Goal: Communication & Community: Share content

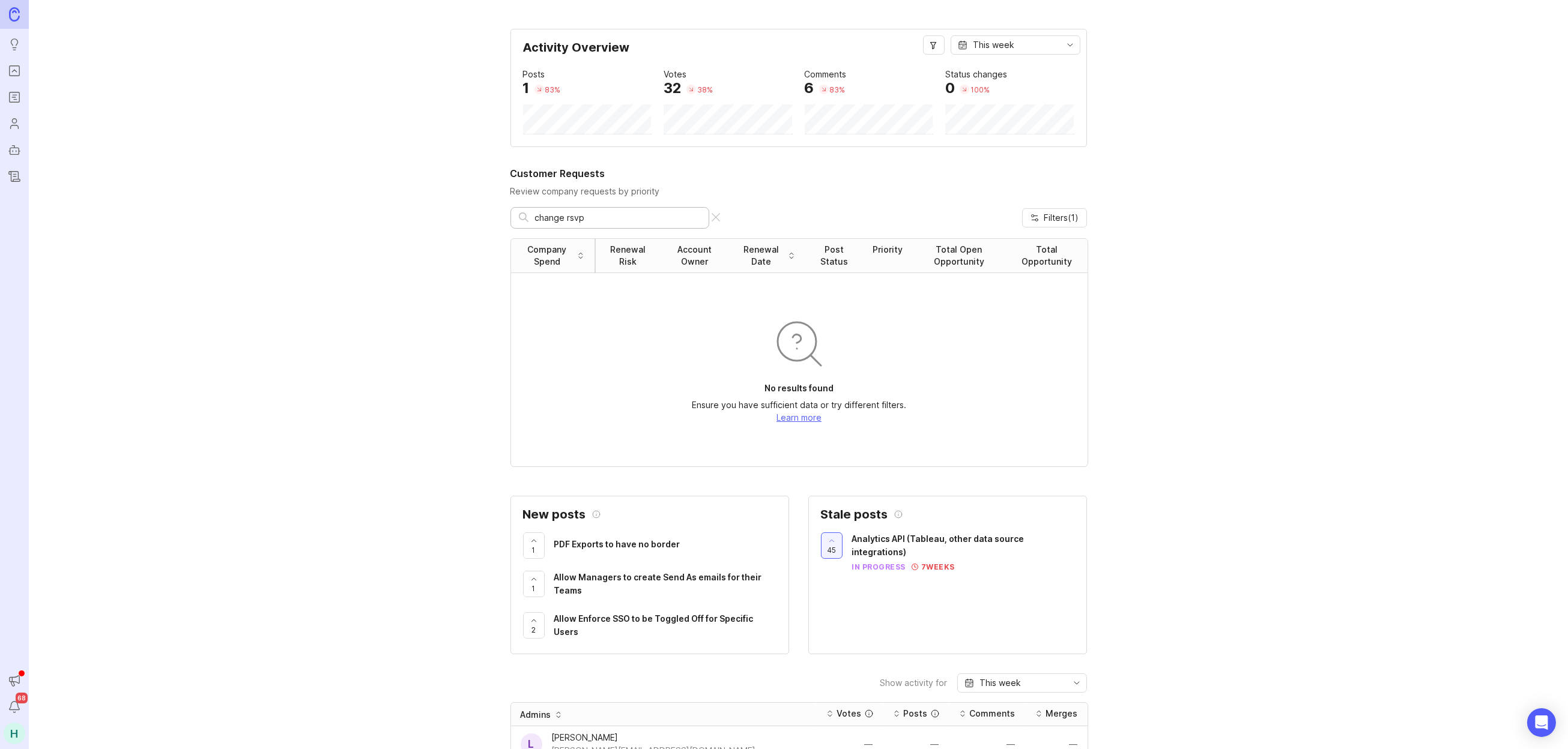
type input "change rsvp"
click at [15, 77] on icon "Portal" at bounding box center [14, 71] width 13 height 14
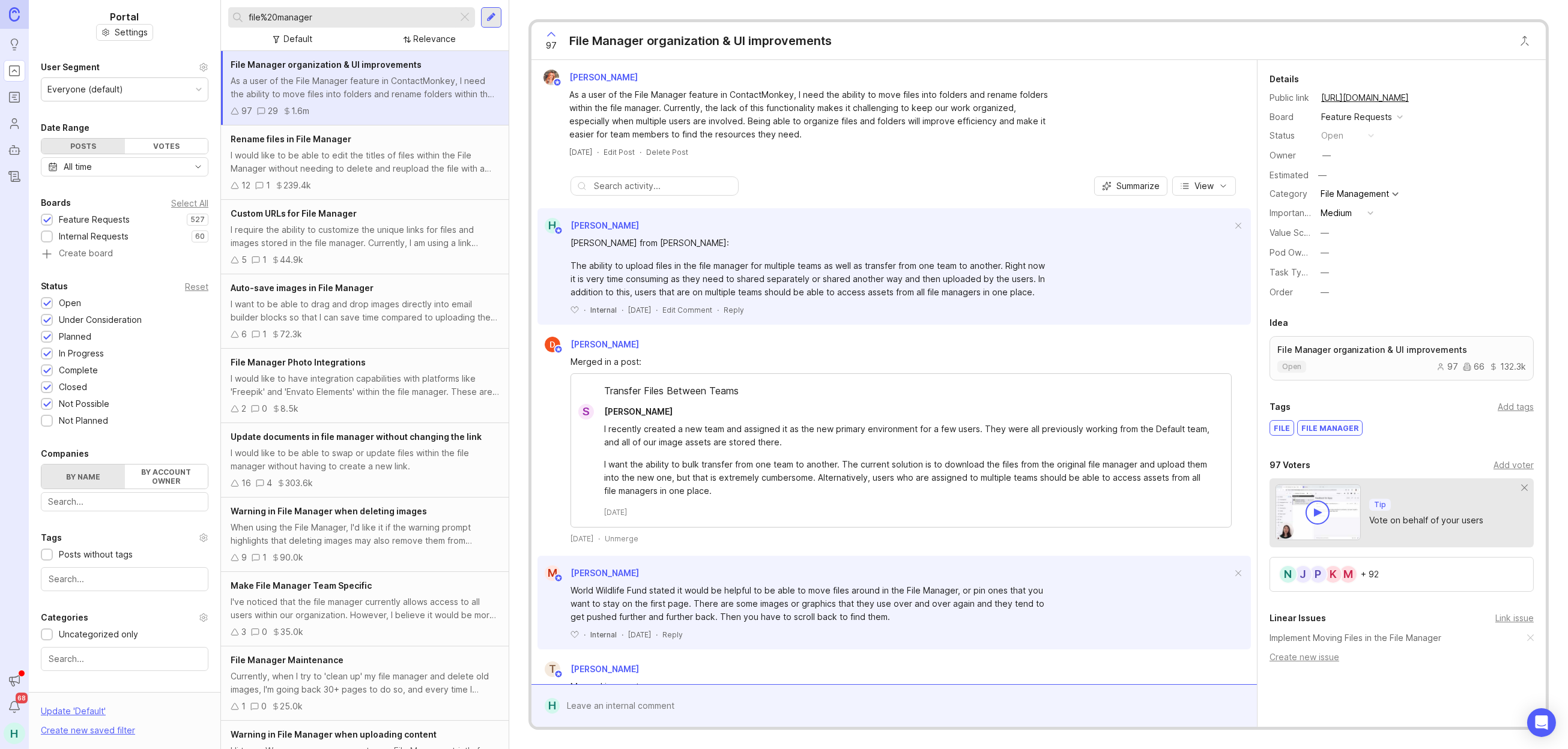
drag, startPoint x: 365, startPoint y: 10, endPoint x: 330, endPoint y: 14, distance: 35.2
click at [337, 13] on div "file%20manager" at bounding box center [343, 17] width 230 height 20
click at [332, 19] on input "file%20manager" at bounding box center [351, 17] width 204 height 13
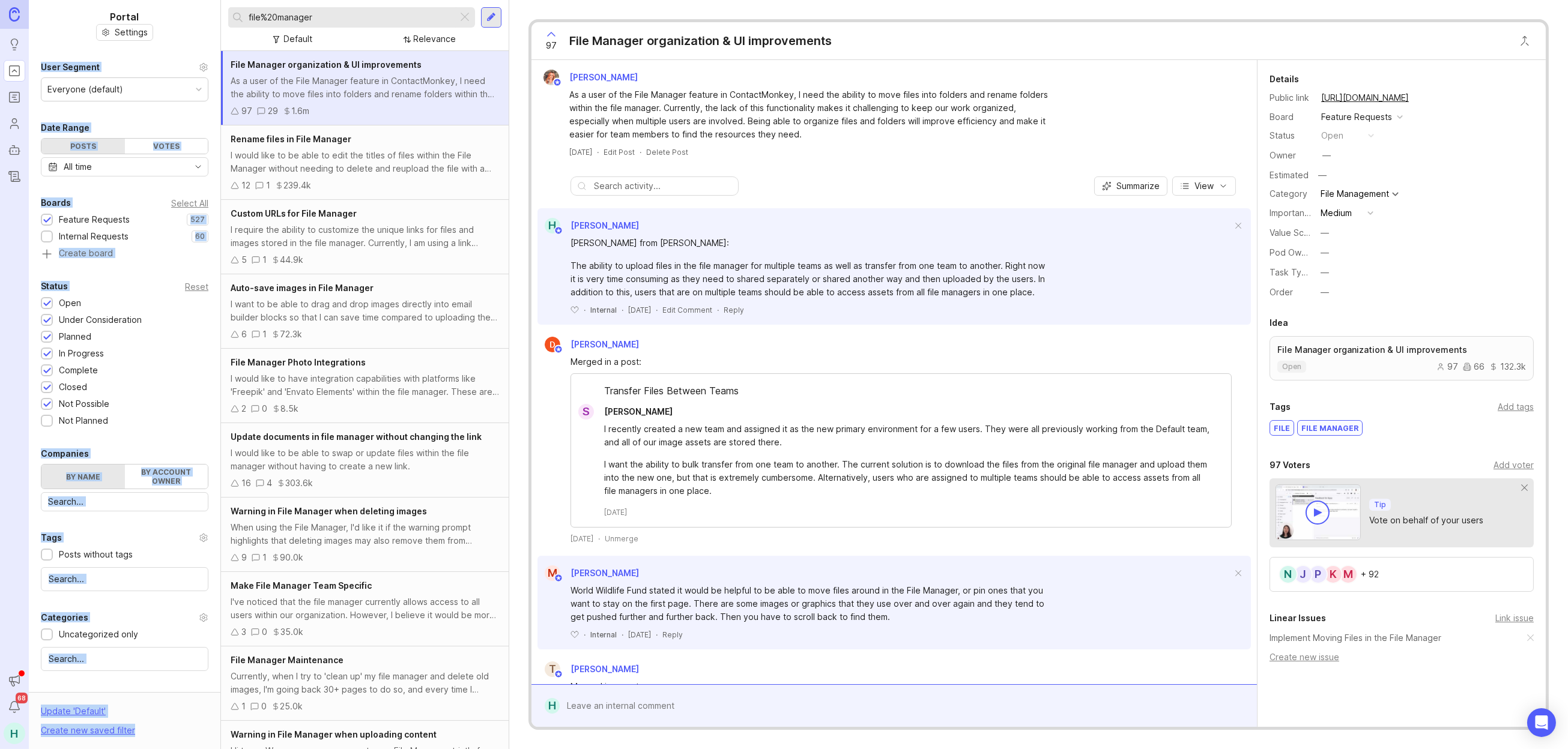
drag, startPoint x: 340, startPoint y: 24, endPoint x: 208, endPoint y: 27, distance: 132.0
click at [208, 27] on div "Portal Settings User Segment Everyone (default) Date Range Posts Votes All time…" at bounding box center [799, 374] width 1540 height 749
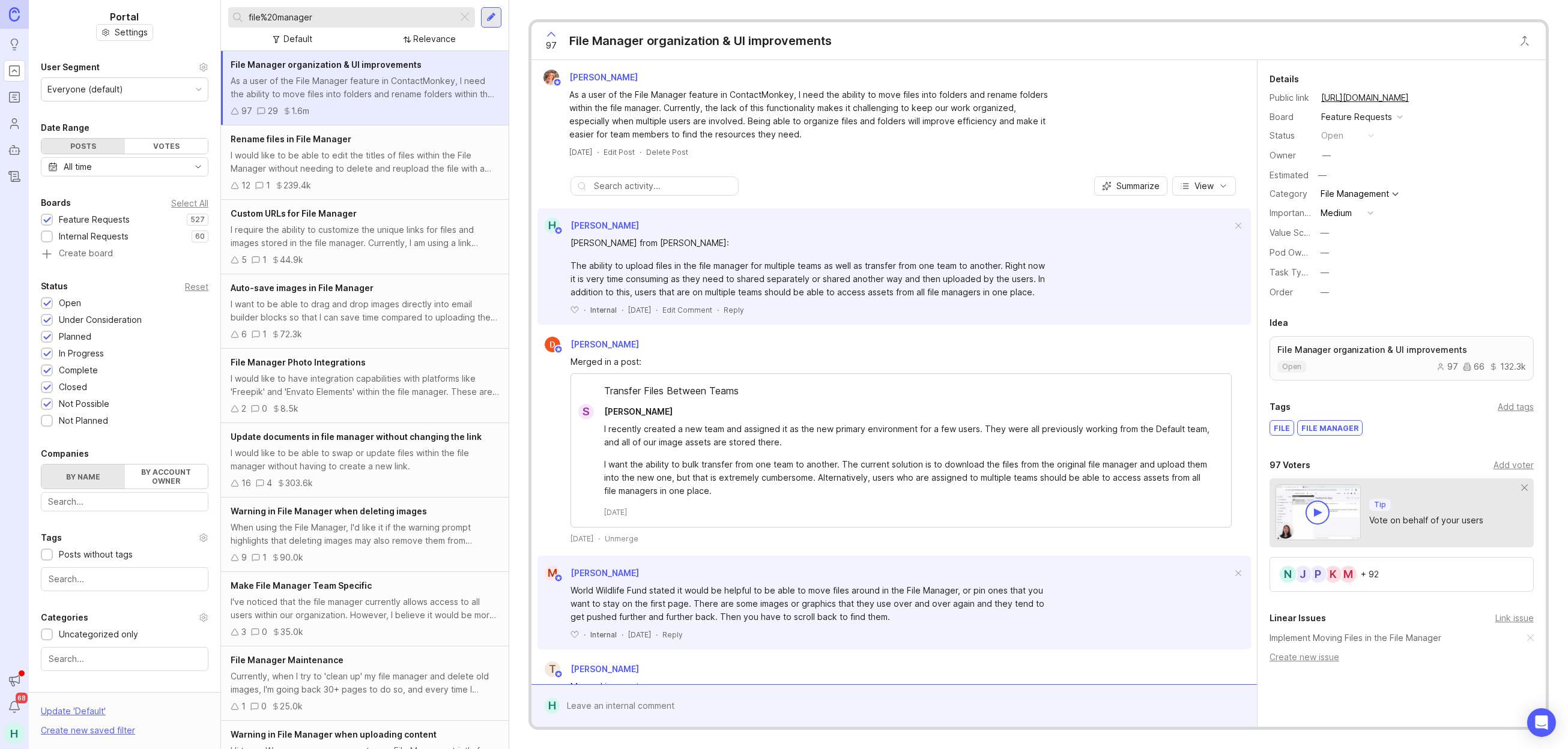
click at [293, 29] on div "Default Relevance" at bounding box center [365, 39] width 273 height 23
drag, startPoint x: 310, startPoint y: 16, endPoint x: 230, endPoint y: 14, distance: 80.0
click at [230, 14] on div "file%20manager" at bounding box center [343, 17] width 230 height 20
type input "r"
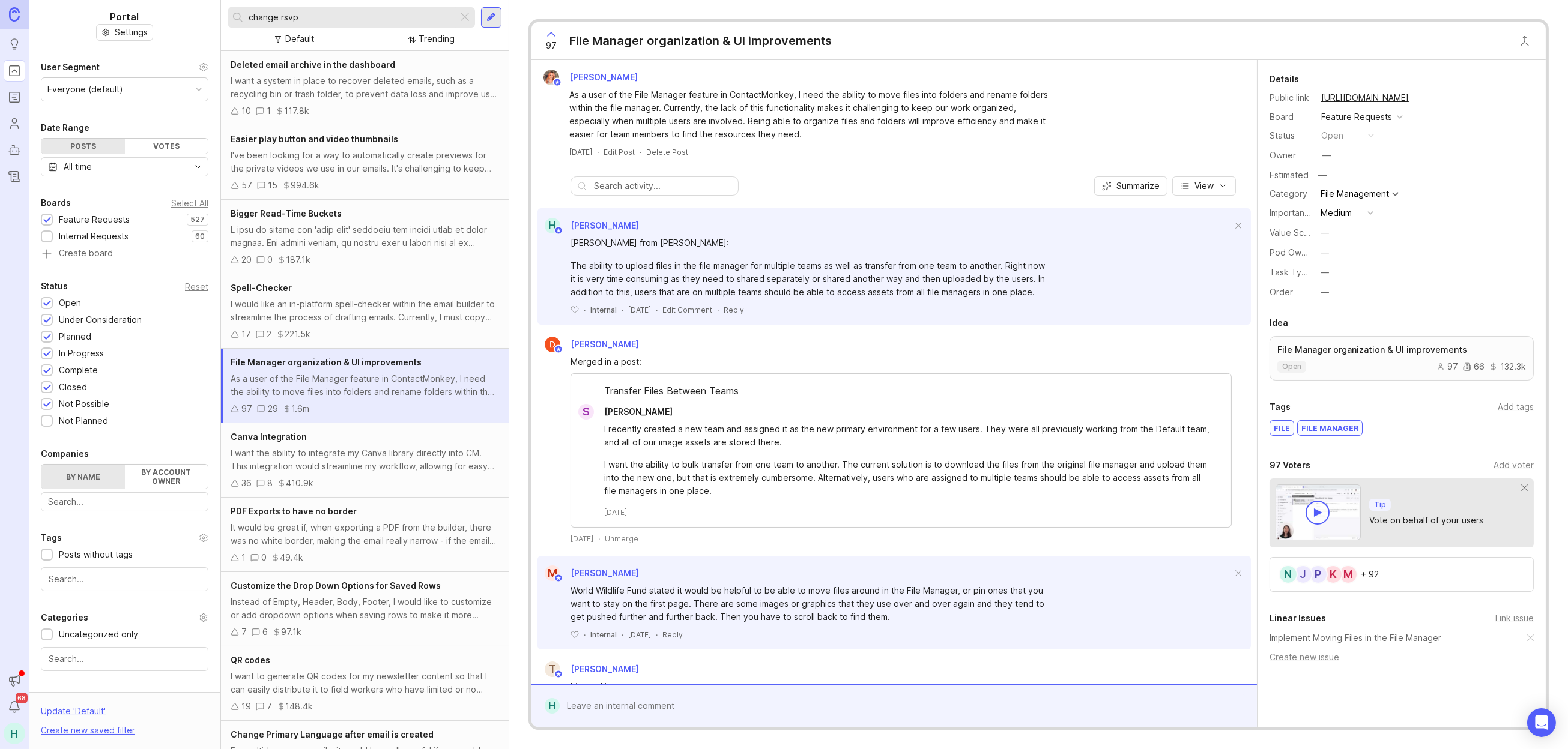
type input "change rsvp"
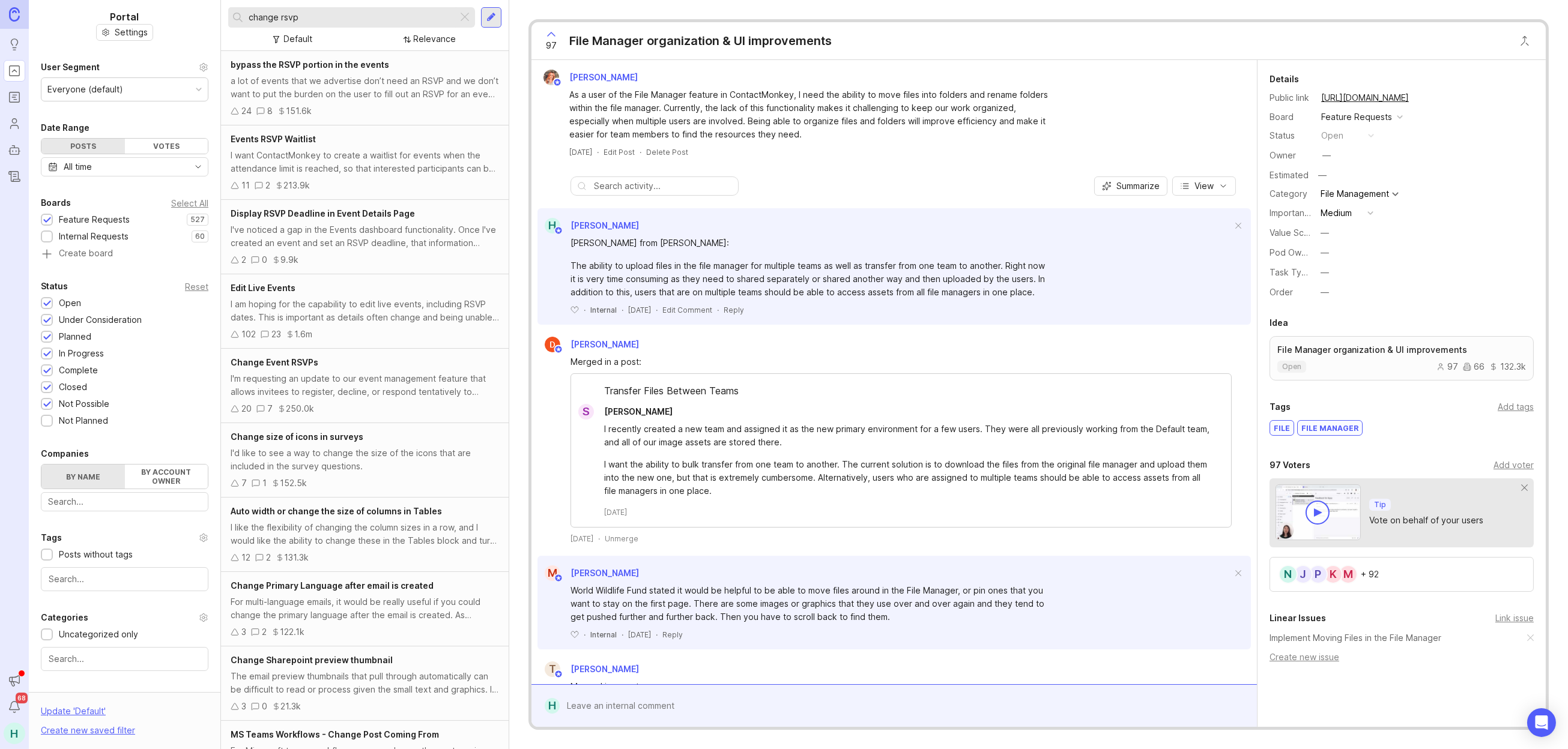
click at [367, 384] on div "I'm requesting an update to our event management feature that allows invitees t…" at bounding box center [365, 385] width 269 height 27
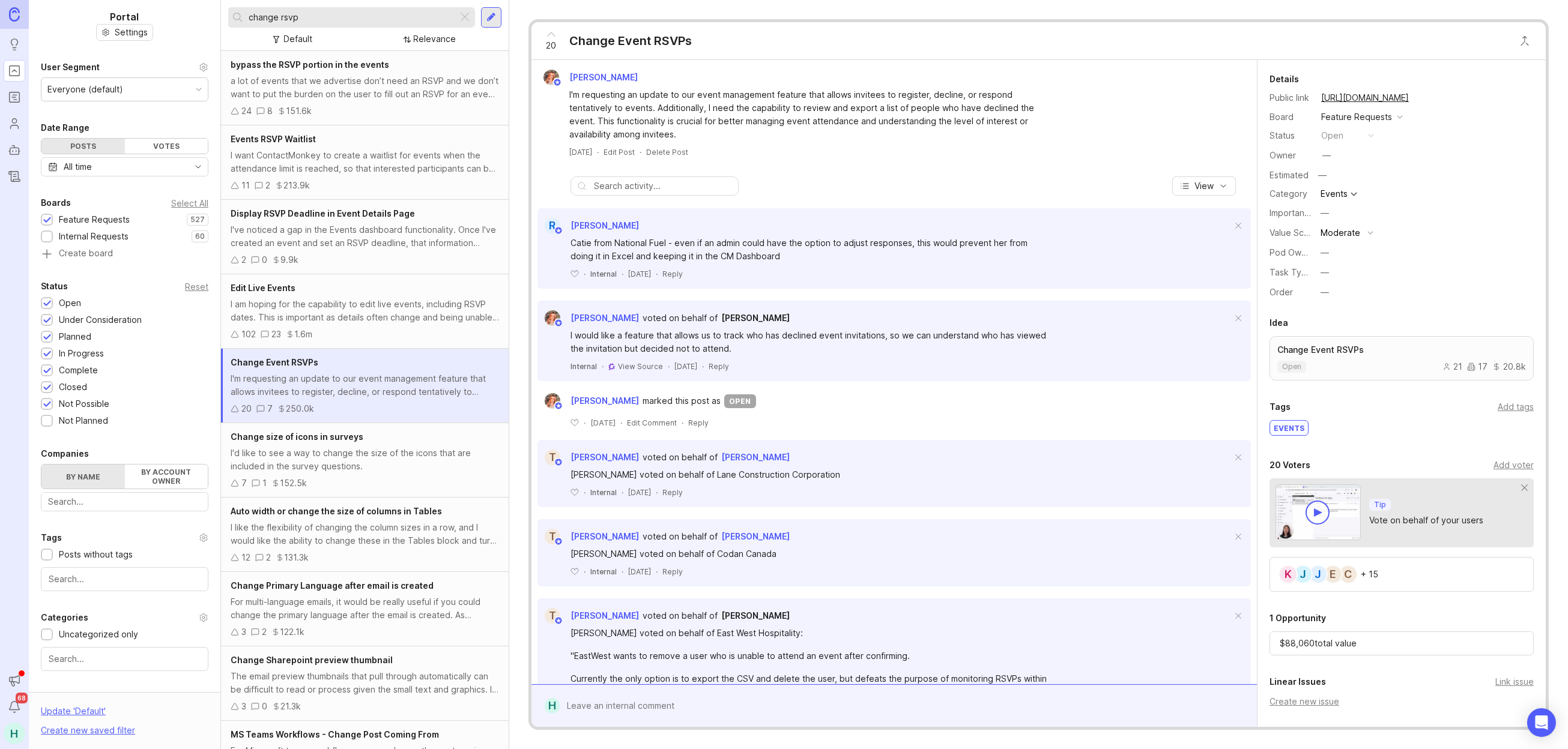
click at [1413, 92] on link "https://feedback.contactmonkey.com/feature-requests/p/change-event-rsvps" at bounding box center [1365, 97] width 95 height 15
